Goal: Information Seeking & Learning: Learn about a topic

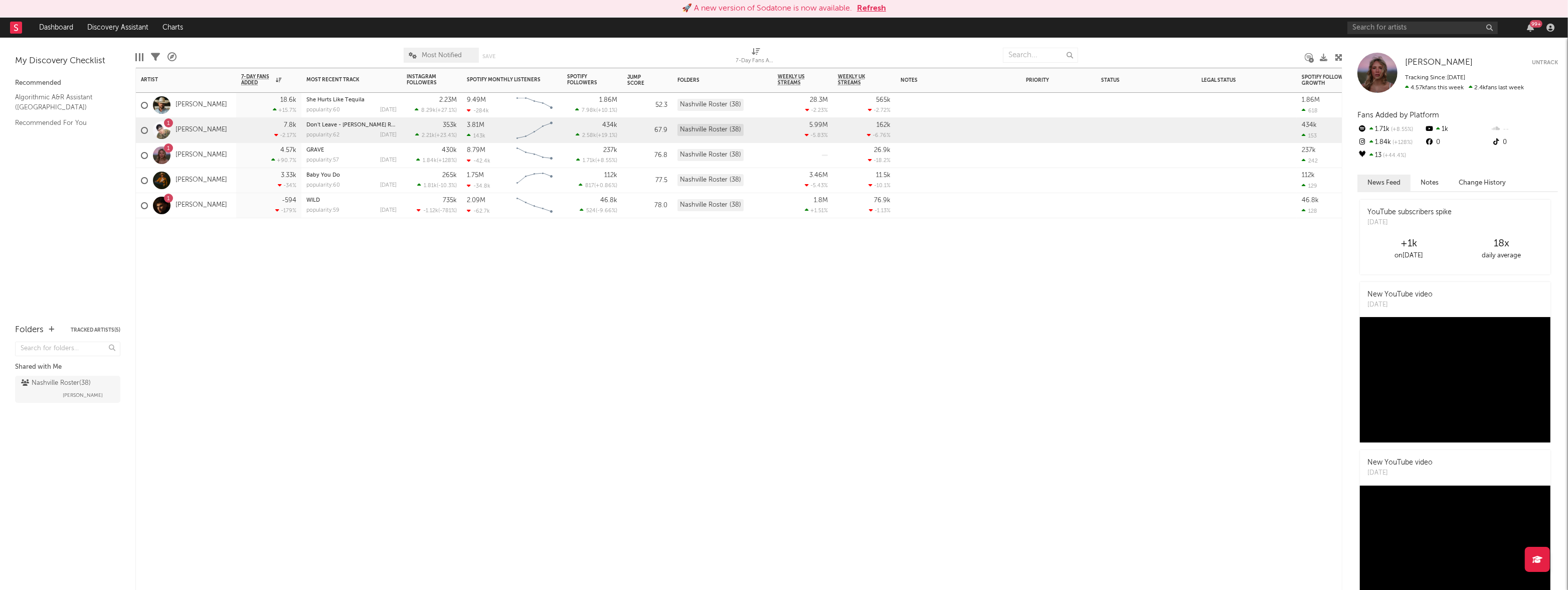
click at [252, 132] on div "7.8k -2.17 %" at bounding box center [268, 130] width 55 height 24
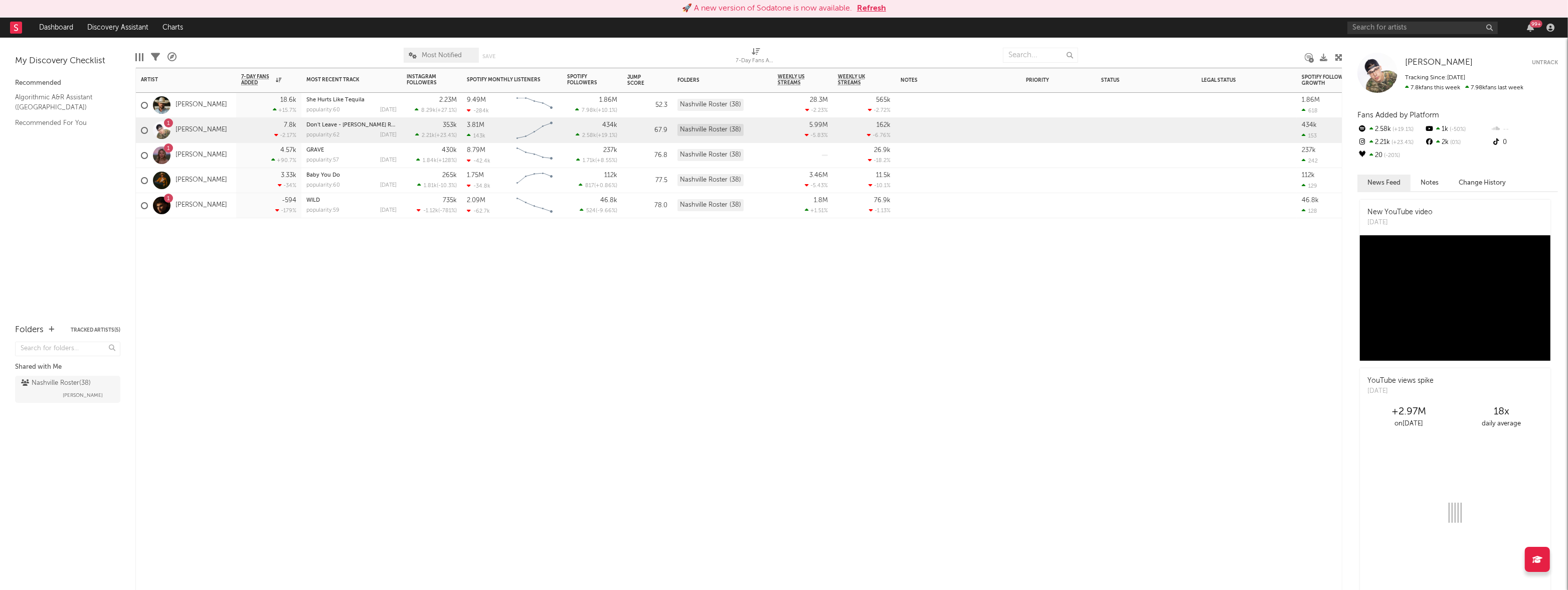
click at [240, 161] on div "4.57k +90.7 %" at bounding box center [268, 155] width 65 height 25
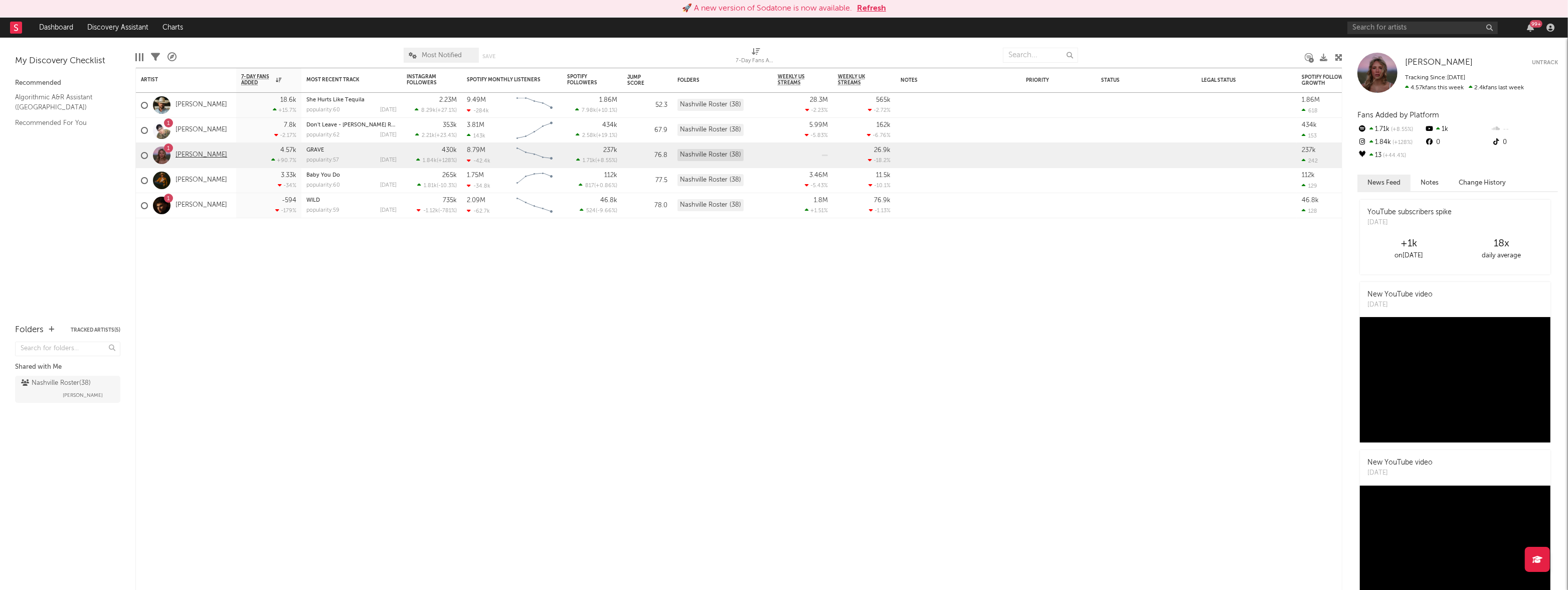
click at [202, 158] on link "[PERSON_NAME]" at bounding box center [201, 155] width 52 height 9
